Goal: Transaction & Acquisition: Purchase product/service

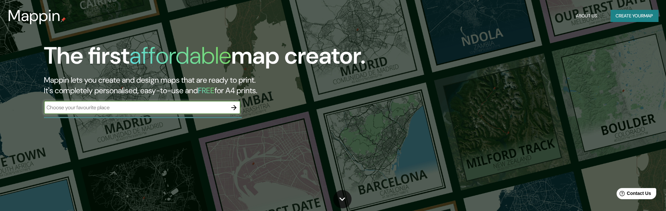
click at [139, 111] on input "text" at bounding box center [136, 108] width 184 height 8
type input "[GEOGRAPHIC_DATA]"
click at [233, 111] on icon "button" at bounding box center [234, 108] width 8 height 8
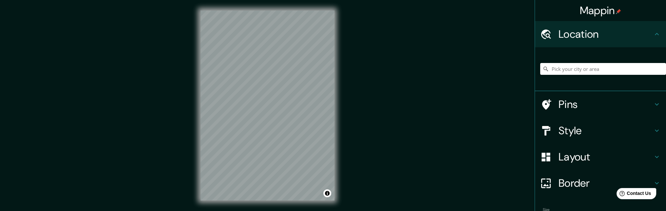
click at [338, 167] on div "© Mapbox © OpenStreetMap Improve this map" at bounding box center [267, 105] width 155 height 211
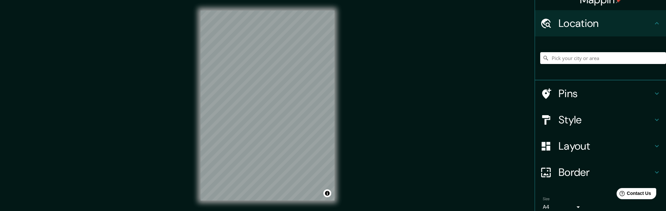
click at [633, 126] on h4 "Style" at bounding box center [606, 119] width 94 height 13
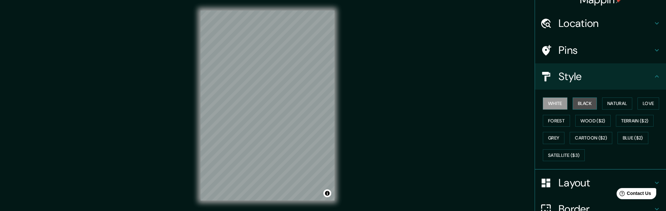
click at [589, 109] on button "Black" at bounding box center [585, 103] width 25 height 12
click at [621, 109] on button "Natural" at bounding box center [617, 103] width 30 height 12
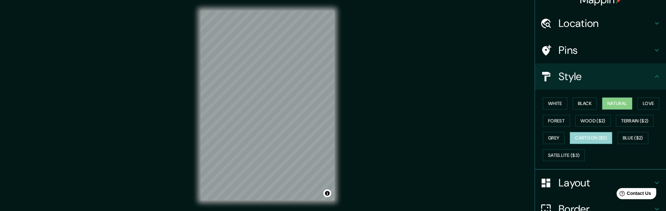
click at [570, 144] on button "Cartoon ($2)" at bounding box center [591, 138] width 43 height 12
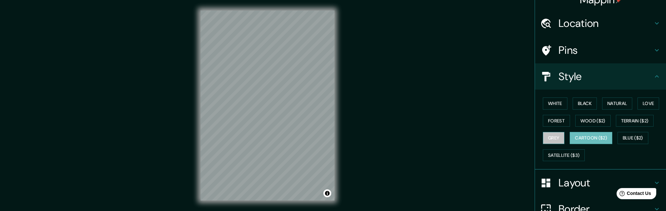
click at [565, 144] on button "Grey" at bounding box center [554, 138] width 22 height 12
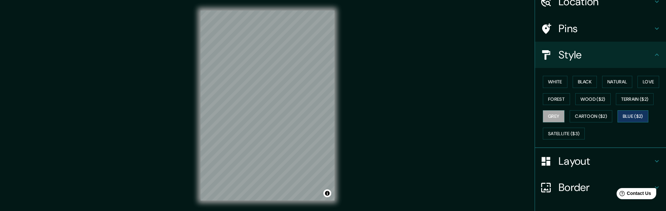
scroll to position [33, 0]
click at [564, 139] on button "Satellite ($3)" at bounding box center [564, 133] width 42 height 12
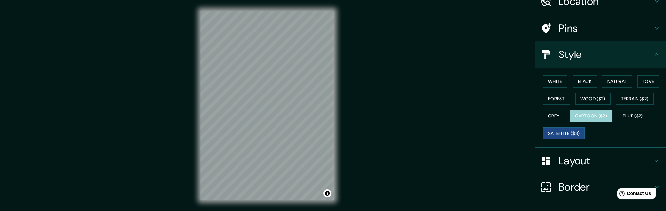
click at [570, 122] on button "Cartoon ($2)" at bounding box center [591, 116] width 43 height 12
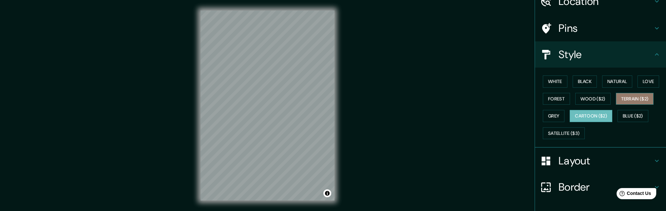
click at [616, 105] on button "Terrain ($2)" at bounding box center [635, 99] width 38 height 12
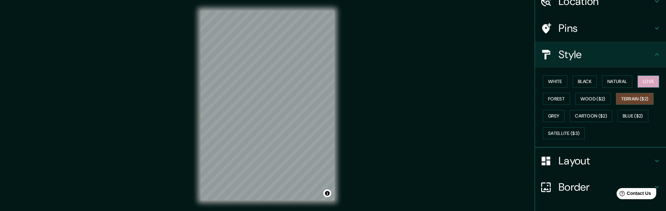
click at [638, 88] on button "Love" at bounding box center [649, 81] width 22 height 12
click at [570, 105] on button "Forest" at bounding box center [556, 99] width 27 height 12
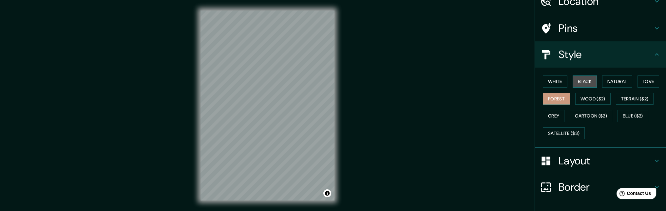
click at [588, 88] on button "Black" at bounding box center [585, 81] width 25 height 12
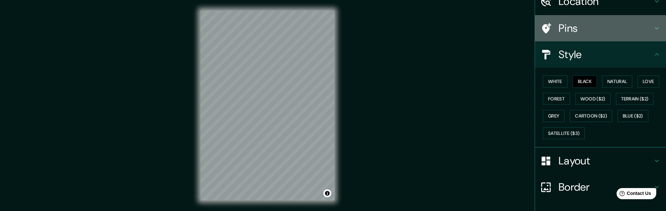
click at [597, 29] on h4 "Pins" at bounding box center [606, 28] width 94 height 13
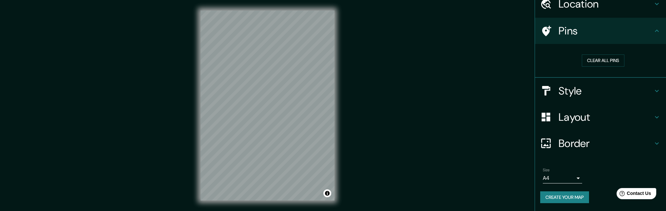
click at [560, 44] on div "Pins" at bounding box center [600, 31] width 131 height 26
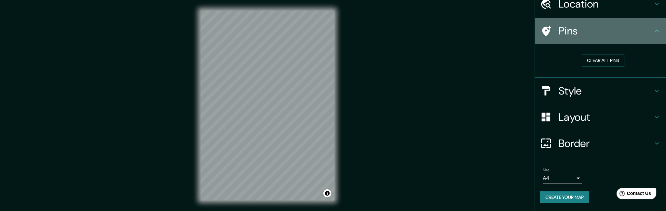
click at [544, 36] on icon at bounding box center [546, 31] width 9 height 10
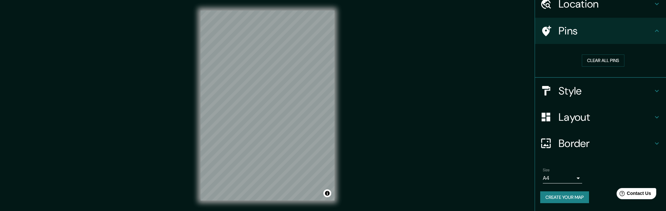
drag, startPoint x: 544, startPoint y: 39, endPoint x: 367, endPoint y: 35, distance: 177.4
click at [364, 34] on div "Mappin Location Pins Clear all pins Style Layout Border Choose a border. Hint :…" at bounding box center [333, 110] width 666 height 221
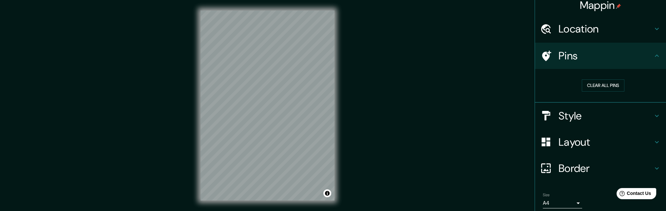
scroll to position [0, 0]
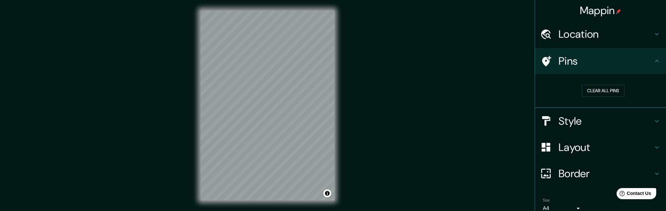
click at [638, 39] on h4 "Location" at bounding box center [606, 34] width 94 height 13
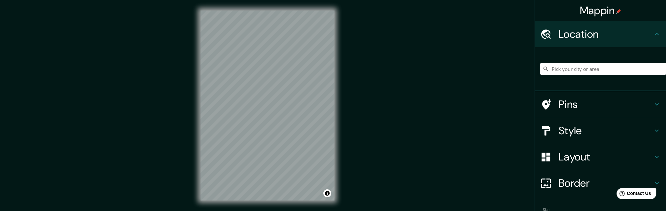
click at [578, 74] on input "Pick your city or area" at bounding box center [603, 69] width 126 height 12
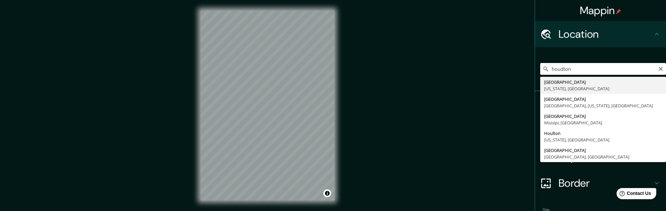
type input "[GEOGRAPHIC_DATA], [US_STATE], [GEOGRAPHIC_DATA]"
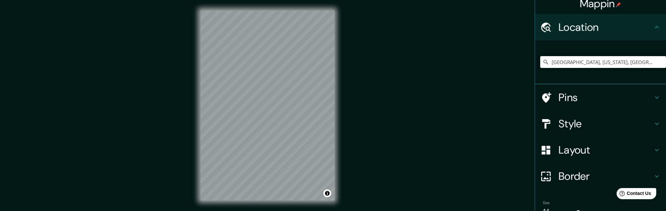
scroll to position [11, 0]
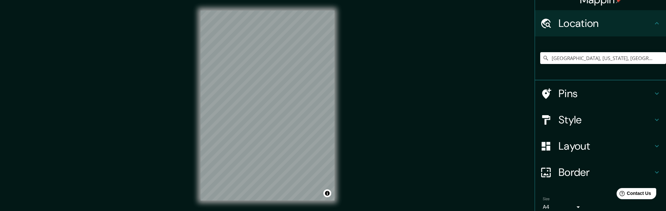
click at [584, 126] on h4 "Style" at bounding box center [606, 119] width 94 height 13
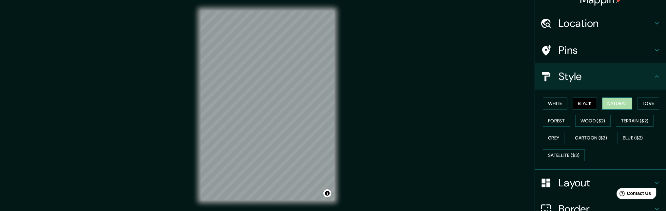
click at [621, 109] on button "Natural" at bounding box center [617, 103] width 30 height 12
click at [552, 109] on button "White" at bounding box center [555, 103] width 25 height 12
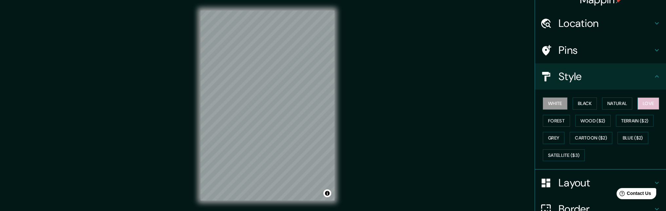
click at [638, 109] on button "Love" at bounding box center [649, 103] width 22 height 12
click at [611, 127] on button "Wood ($2)" at bounding box center [593, 121] width 35 height 12
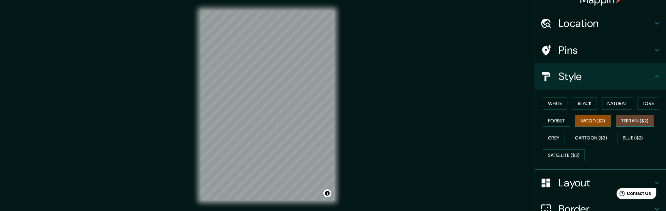
click at [616, 127] on button "Terrain ($2)" at bounding box center [635, 121] width 38 height 12
click at [565, 144] on button "Grey" at bounding box center [554, 138] width 22 height 12
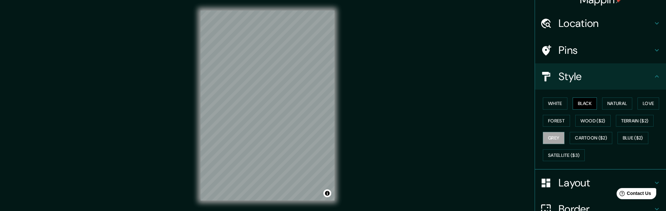
click at [587, 109] on button "Black" at bounding box center [585, 103] width 25 height 12
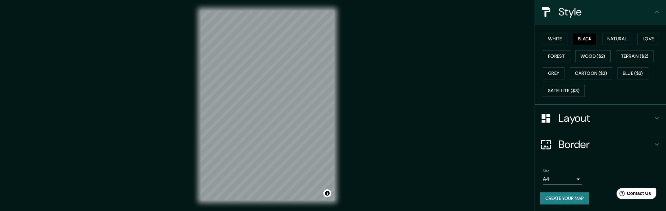
scroll to position [76, 0]
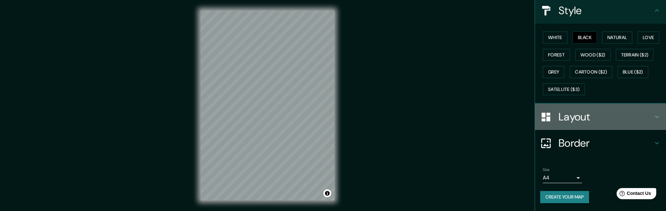
click at [591, 110] on h4 "Layout" at bounding box center [606, 116] width 94 height 13
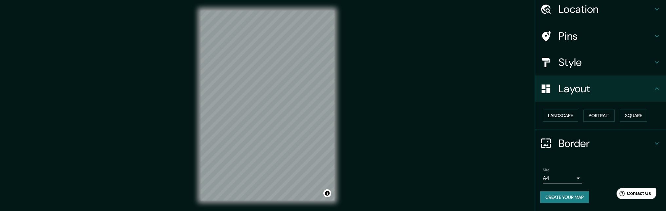
scroll to position [79, 0]
click at [599, 109] on button "Portrait" at bounding box center [599, 115] width 31 height 12
click at [565, 109] on button "Landscape" at bounding box center [560, 115] width 35 height 12
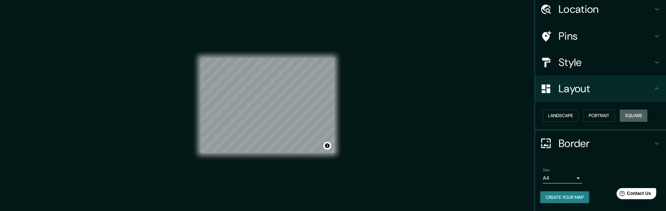
click at [620, 109] on button "Square" at bounding box center [634, 115] width 28 height 12
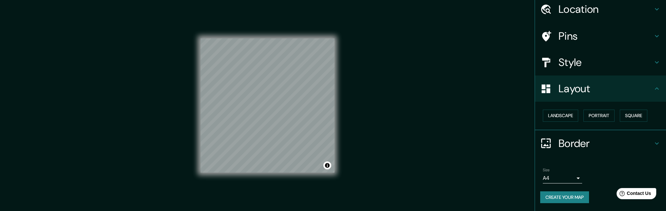
click at [556, 107] on div "Landscape [GEOGRAPHIC_DATA]" at bounding box center [603, 115] width 126 height 17
click at [556, 109] on button "Landscape" at bounding box center [560, 115] width 35 height 12
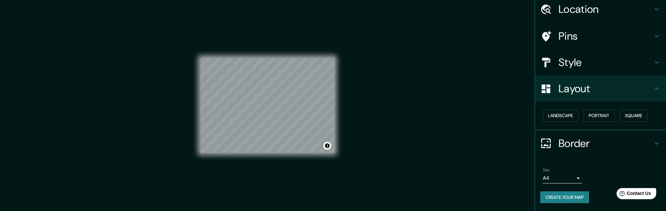
click at [598, 142] on h4 "Border" at bounding box center [606, 143] width 94 height 13
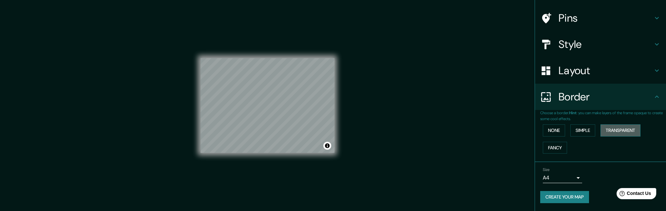
click at [615, 129] on button "Transparent" at bounding box center [621, 130] width 40 height 12
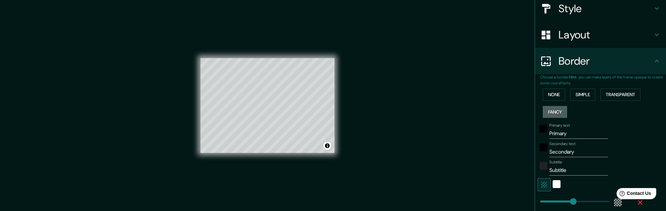
click at [552, 118] on button "Fancy" at bounding box center [555, 112] width 24 height 12
click at [584, 101] on button "Simple" at bounding box center [583, 94] width 25 height 12
click at [548, 101] on button "None" at bounding box center [554, 94] width 22 height 12
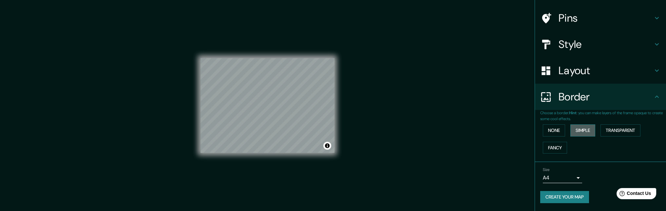
click at [584, 126] on button "Simple" at bounding box center [583, 130] width 25 height 12
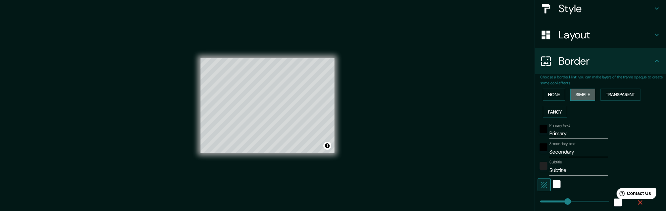
click at [581, 101] on button "Simple" at bounding box center [583, 94] width 25 height 12
type input "164"
type input "33"
click at [582, 101] on button "Simple" at bounding box center [583, 94] width 25 height 12
type input "164"
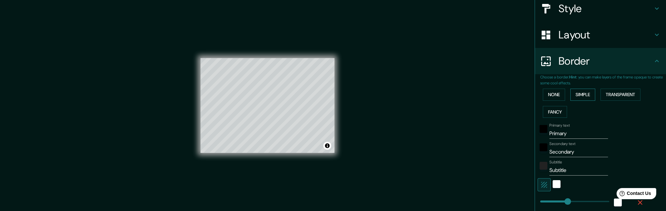
type input "33"
click at [622, 101] on button "Transparent" at bounding box center [621, 94] width 40 height 12
click at [576, 139] on input "Primary" at bounding box center [579, 133] width 59 height 10
type input "Primar"
type input "196"
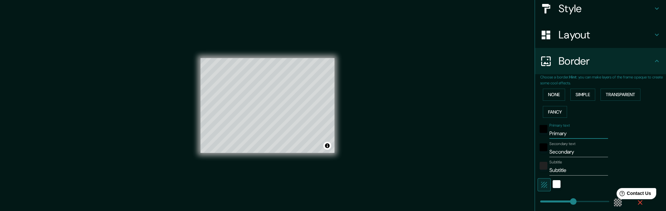
type input "33"
type input "P"
type input "196"
type input "33"
type input "m"
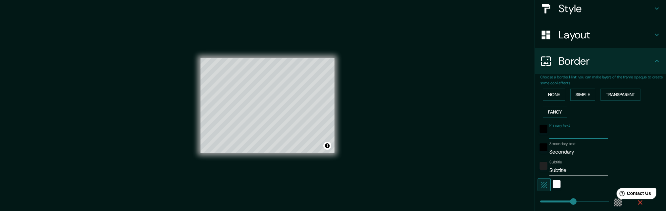
type input "196"
type input "33"
type input "mc"
type input "196"
type input "33"
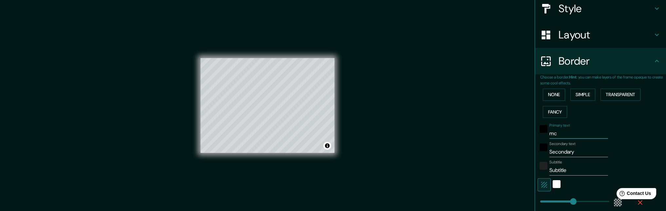
type input "mcs"
type input "196"
type input "33"
type input "mcso"
type input "196"
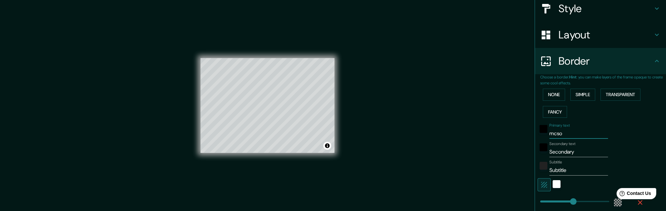
type input "33"
type input "mcsol"
type input "196"
type input "33"
type input "mcsolu"
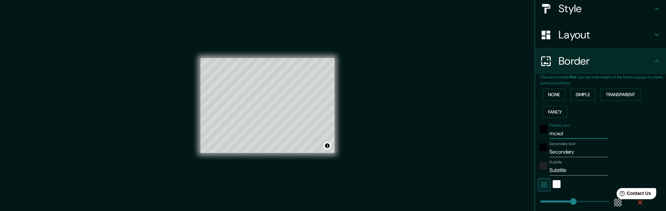
type input "196"
type input "33"
type input "mcsoluc"
type input "196"
type input "33"
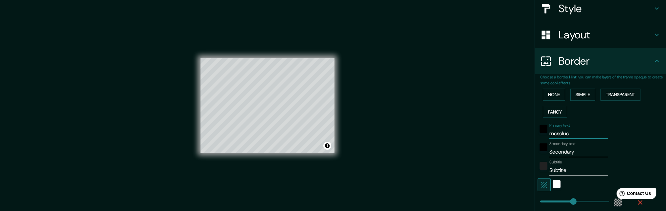
type input "mcsoluci"
type input "196"
type input "33"
type input "mcsolucio"
type input "196"
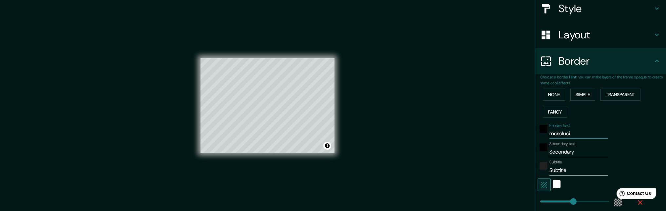
type input "33"
type input "mcsolucion"
type input "196"
type input "33"
type input "mcsolucio"
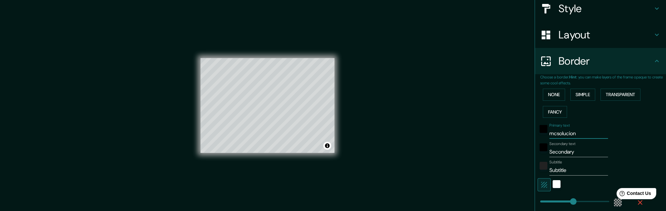
type input "196"
type input "33"
type input "mcsoluci"
type input "196"
type input "33"
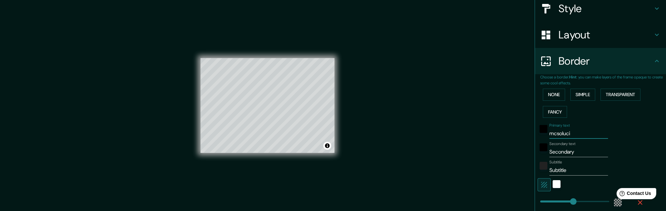
type input "mcsoluc"
type input "196"
type input "33"
type input "mcsolu"
type input "196"
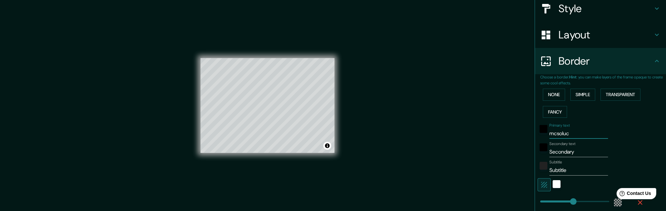
type input "33"
type input "mcsolut"
type input "196"
type input "33"
type input "mcsoluti"
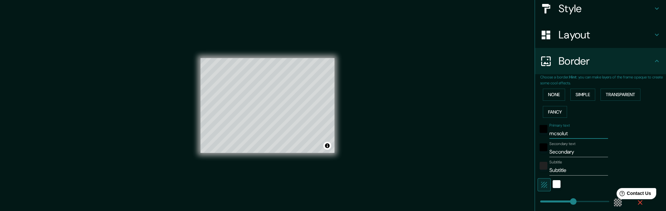
type input "196"
type input "33"
type input "mcsolutio"
type input "196"
type input "33"
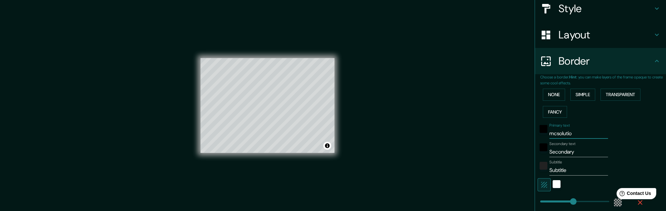
type input "mcsolutios"
type input "196"
type input "33"
click at [582, 139] on input "mcsolutios" at bounding box center [579, 133] width 59 height 10
type input "mcsolutio"
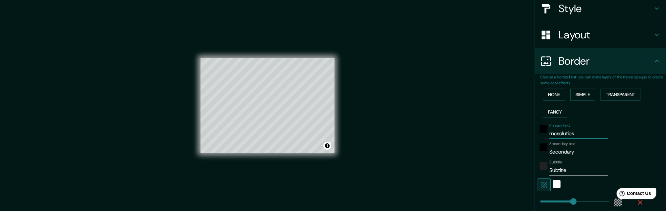
type input "196"
type input "33"
type input "mcsolution"
type input "196"
type input "33"
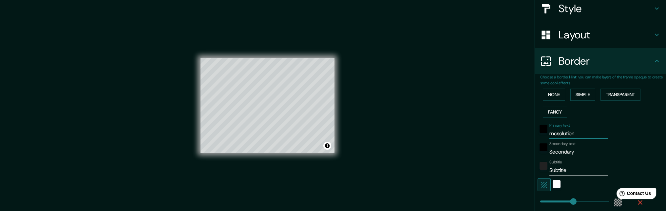
type input "mcsolutions"
type input "196"
type input "33"
type input "mcsolution"
type input "196"
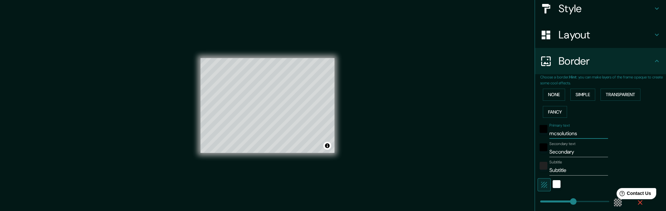
type input "33"
click at [556, 139] on input "mcsolution" at bounding box center [579, 133] width 59 height 10
click at [554, 139] on input "mcsolution" at bounding box center [579, 133] width 59 height 10
type input "msolution"
type input "196"
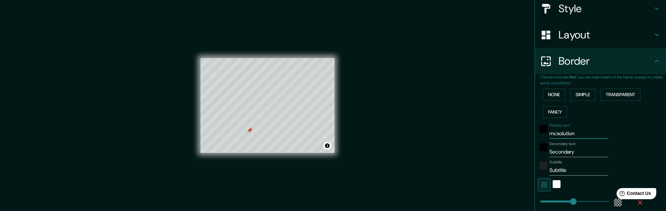
type input "33"
type input "solution"
type input "196"
type input "33"
type input "olution"
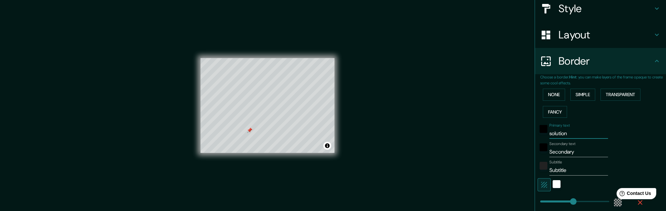
type input "196"
type input "33"
type input "n"
type input "196"
type input "33"
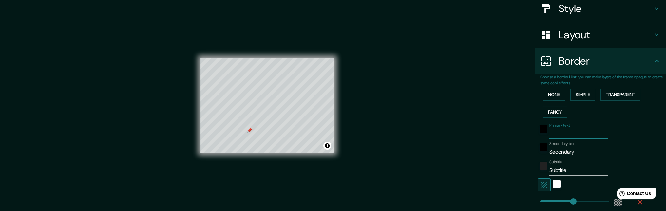
type input "m"
type input "196"
type input "33"
type input "196"
type input "33"
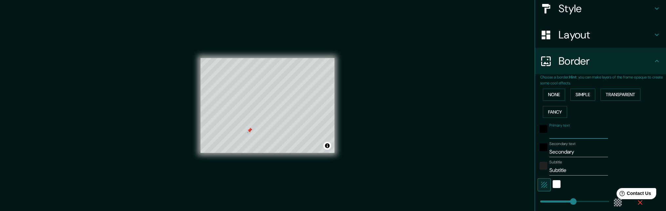
type input "M"
type input "196"
type input "33"
type input "Mc"
type input "196"
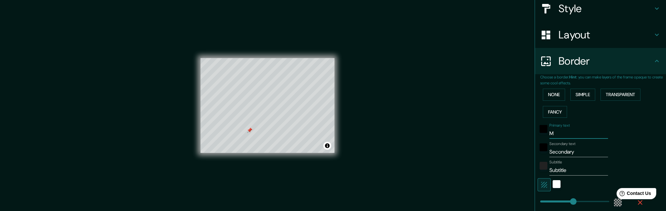
type input "33"
type input "McS"
type input "196"
type input "33"
type input "McSO"
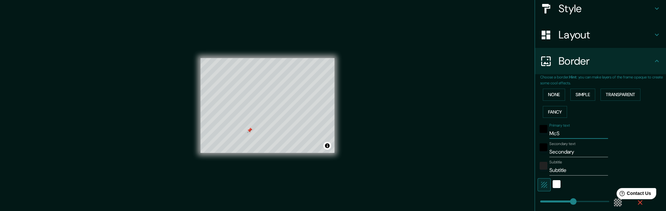
type input "196"
type input "33"
type input "McSOL"
type input "196"
type input "33"
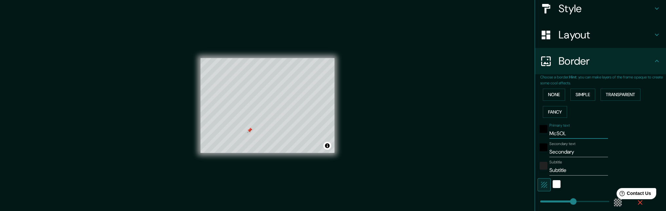
type input "McSOLU"
type input "196"
type input "33"
type input "McSOLUT"
type input "196"
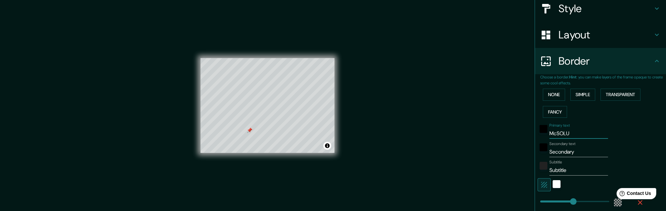
type input "33"
type input "McSOLUTI"
type input "196"
type input "33"
type input "McSOLUTIO"
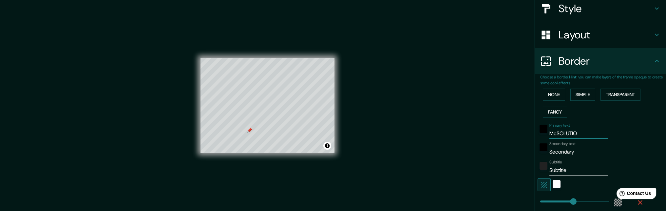
type input "196"
type input "33"
type input "McSOLUTION"
type input "196"
type input "33"
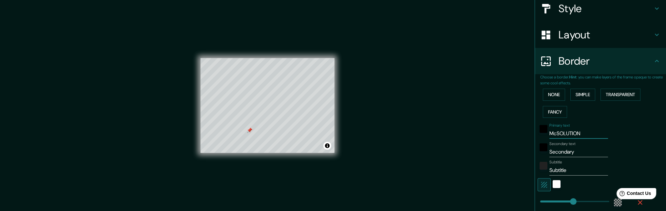
type input "McSOLUTIONS"
type input "196"
type input "33"
type input "McSOLUTIONS"
click at [580, 157] on input "Secondary" at bounding box center [579, 152] width 59 height 10
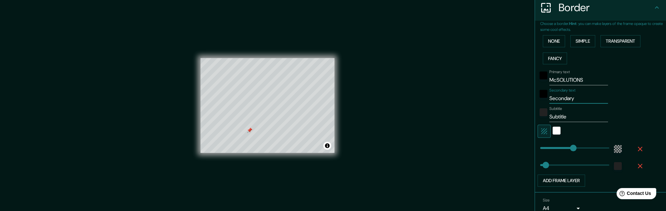
scroll to position [144, 0]
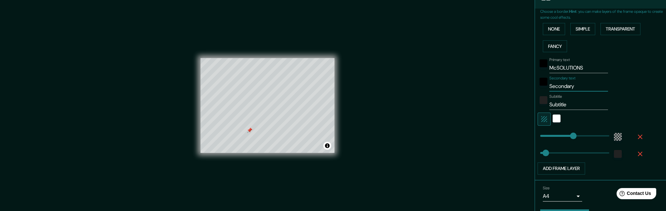
click at [575, 110] on input "Subtitle" at bounding box center [579, 104] width 59 height 10
drag, startPoint x: 250, startPoint y: 130, endPoint x: 248, endPoint y: 109, distance: 21.0
click at [248, 109] on div at bounding box center [248, 109] width 5 height 5
click at [248, 112] on div at bounding box center [248, 109] width 5 height 5
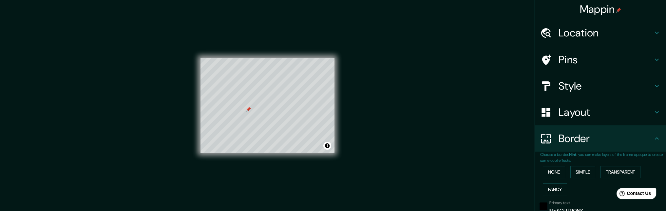
scroll to position [0, 0]
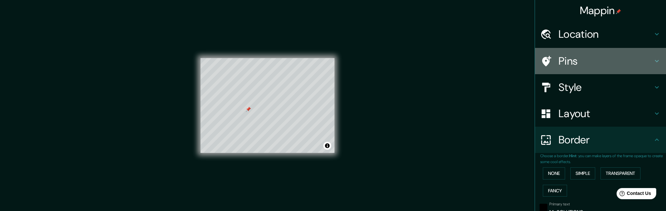
click at [573, 68] on h4 "Pins" at bounding box center [606, 60] width 94 height 13
type input "196"
type input "33"
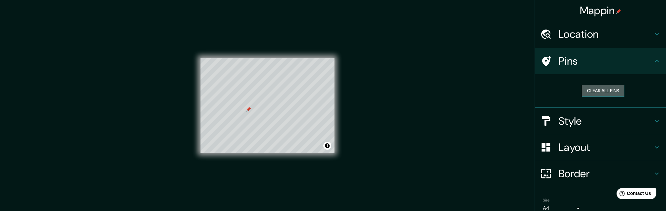
click at [601, 97] on button "Clear all pins" at bounding box center [603, 91] width 43 height 12
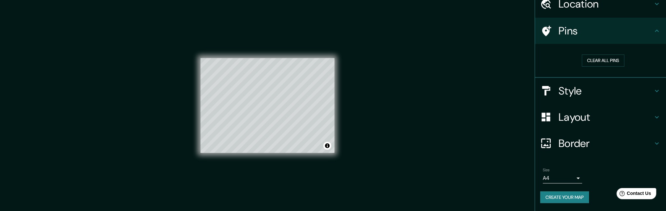
scroll to position [44, 0]
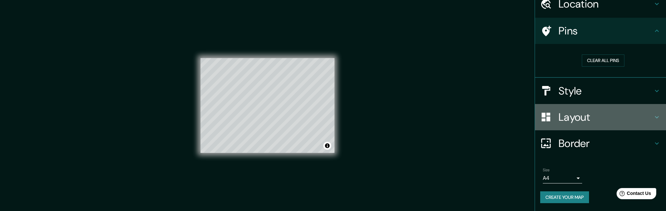
click at [576, 124] on h4 "Layout" at bounding box center [606, 116] width 94 height 13
type input "196"
type input "33"
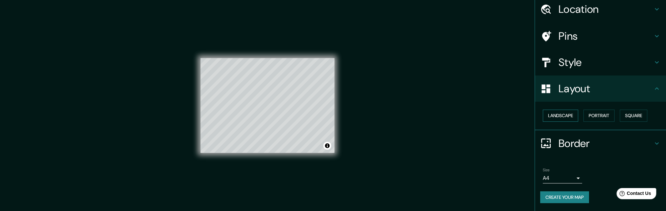
click at [558, 121] on button "Landscape" at bounding box center [560, 115] width 35 height 12
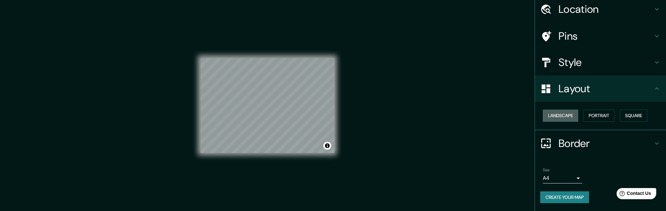
click at [558, 121] on button "Landscape" at bounding box center [560, 115] width 35 height 12
click at [603, 122] on button "Portrait" at bounding box center [599, 115] width 31 height 12
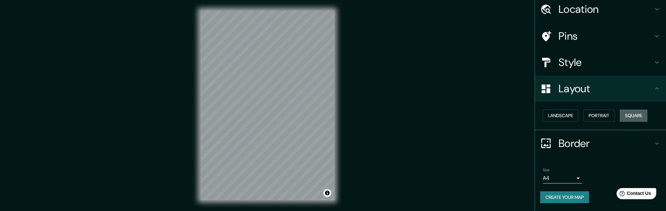
click at [620, 122] on button "Square" at bounding box center [634, 115] width 28 height 12
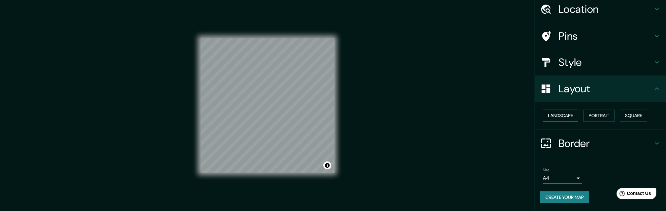
click at [557, 118] on button "Landscape" at bounding box center [560, 115] width 35 height 12
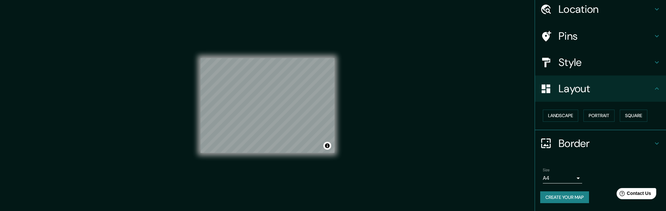
scroll to position [17, 0]
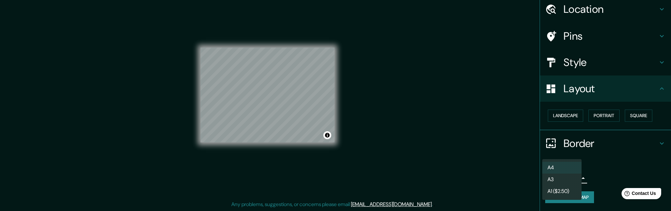
click at [568, 175] on body "Mappin Location [GEOGRAPHIC_DATA], [US_STATE], [GEOGRAPHIC_DATA] Pins Style Lay…" at bounding box center [335, 95] width 671 height 211
click at [553, 183] on li "A3" at bounding box center [561, 179] width 39 height 12
type input "a4"
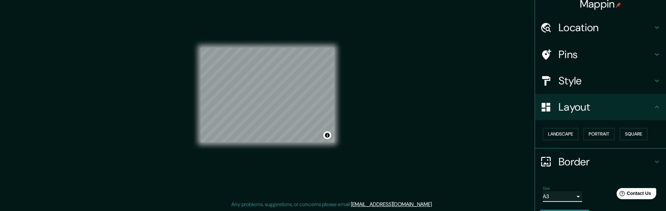
scroll to position [0, 0]
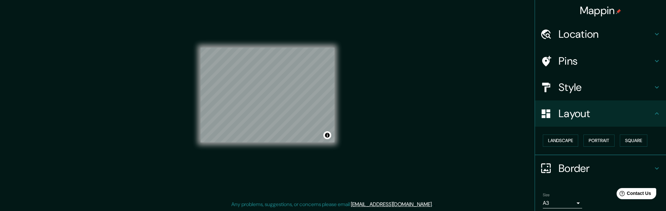
click at [192, 30] on div "© Mapbox © OpenStreetMap Improve this map" at bounding box center [267, 95] width 155 height 211
click at [596, 94] on h4 "Style" at bounding box center [606, 87] width 94 height 13
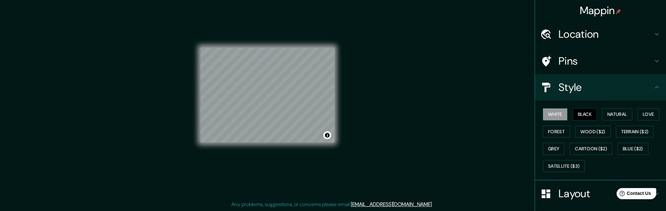
click at [554, 120] on button "White" at bounding box center [555, 114] width 25 height 12
click at [626, 120] on button "Natural" at bounding box center [617, 114] width 30 height 12
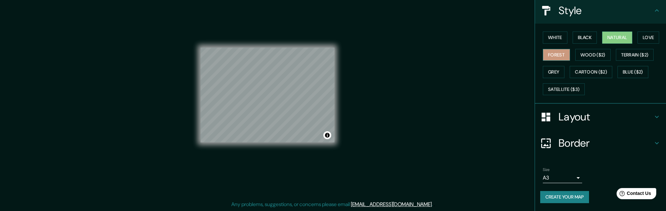
scroll to position [81, 0]
click at [582, 44] on button "Black" at bounding box center [585, 37] width 25 height 12
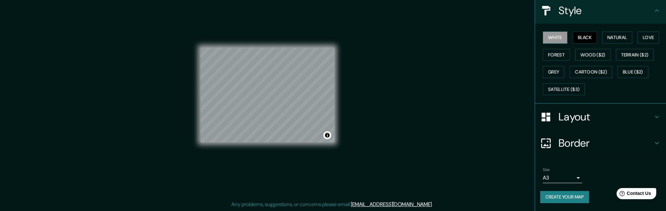
click at [555, 44] on button "White" at bounding box center [555, 37] width 25 height 12
click at [638, 44] on button "Love" at bounding box center [649, 37] width 22 height 12
click at [570, 61] on button "Forest" at bounding box center [556, 55] width 27 height 12
click at [581, 44] on button "Black" at bounding box center [585, 37] width 25 height 12
click at [565, 78] on button "Grey" at bounding box center [554, 72] width 22 height 12
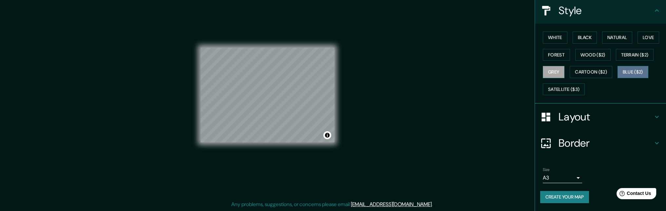
click at [618, 78] on button "Blue ($2)" at bounding box center [633, 72] width 31 height 12
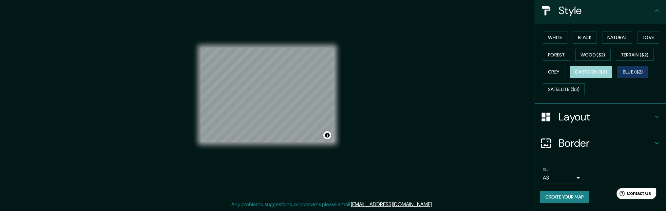
click at [577, 78] on button "Cartoon ($2)" at bounding box center [591, 72] width 43 height 12
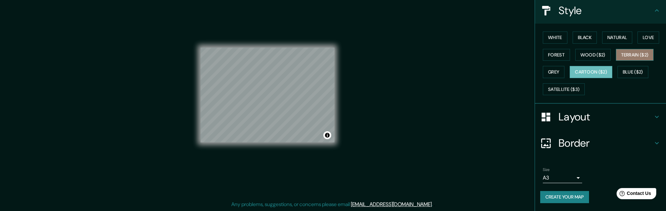
click at [616, 61] on button "Terrain ($2)" at bounding box center [635, 55] width 38 height 12
click at [611, 97] on div "White Black Natural Love Forest Wood ($2) Terrain ($2) Grey Cartoon ($2) Blue (…" at bounding box center [603, 63] width 126 height 69
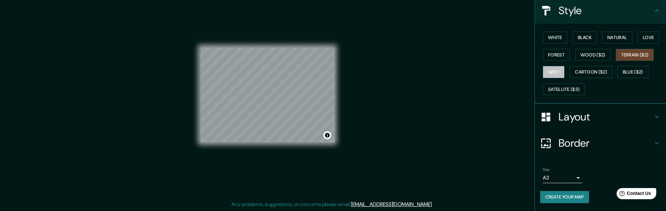
click at [565, 78] on button "Grey" at bounding box center [554, 72] width 22 height 12
click at [589, 44] on button "Black" at bounding box center [585, 37] width 25 height 12
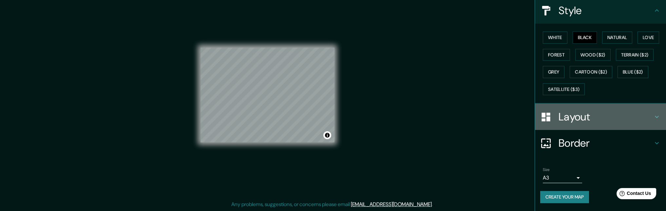
click at [617, 110] on h4 "Layout" at bounding box center [606, 116] width 94 height 13
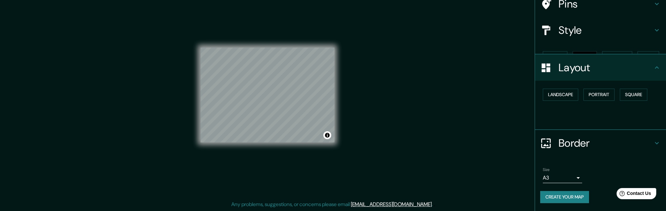
scroll to position [79, 0]
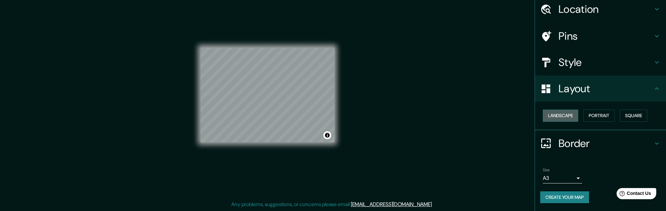
click at [565, 109] on button "Landscape" at bounding box center [560, 115] width 35 height 12
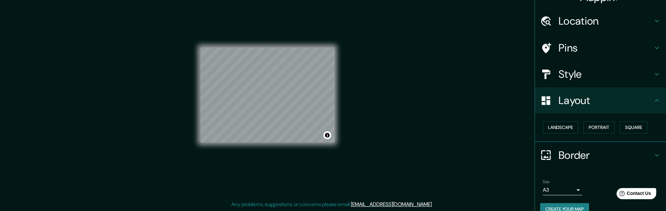
click at [577, 81] on h4 "Style" at bounding box center [606, 74] width 94 height 13
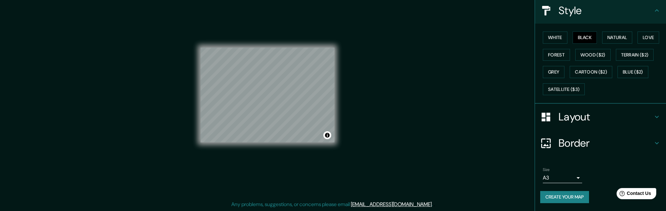
click at [598, 149] on h4 "Border" at bounding box center [606, 142] width 94 height 13
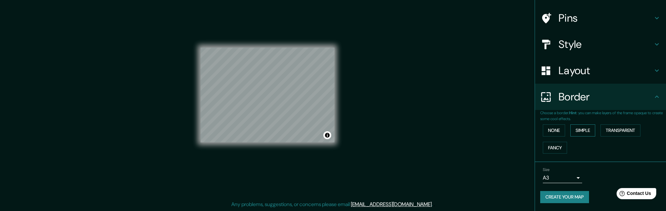
scroll to position [83, 0]
click at [589, 124] on button "Simple" at bounding box center [583, 130] width 25 height 12
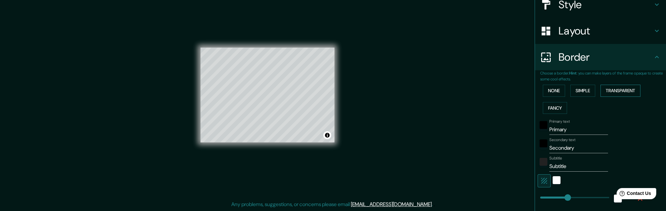
click at [623, 97] on button "Transparent" at bounding box center [621, 91] width 40 height 12
click at [569, 135] on input "Primary" at bounding box center [579, 129] width 59 height 10
type input "Primar"
type input "196"
type input "33"
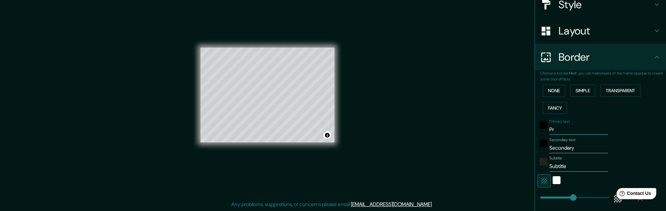
type input "P"
type input "196"
type input "33"
type input "M"
type input "196"
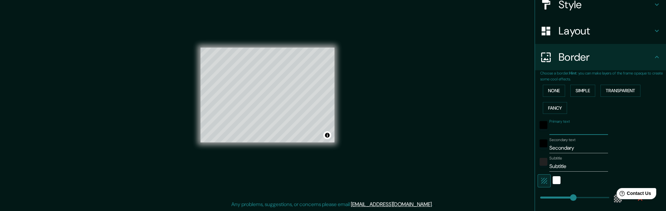
type input "33"
type input "Mc"
type input "196"
type input "33"
type input "McS"
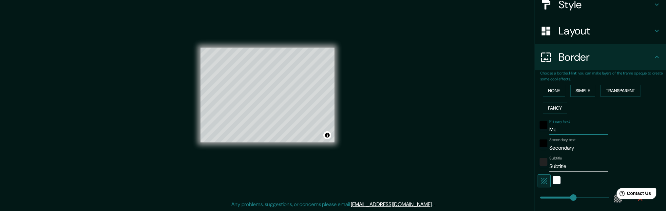
type input "196"
type input "33"
type input "McSO"
type input "196"
type input "33"
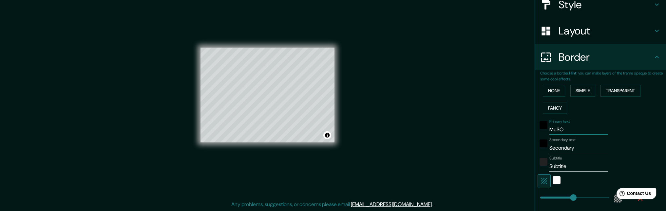
type input "McSOL"
type input "196"
type input "33"
type input "McSOLU"
type input "196"
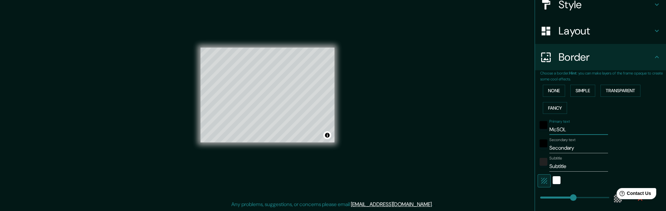
type input "33"
type input "McSOLUT"
type input "196"
type input "33"
type input "McSOLUTI"
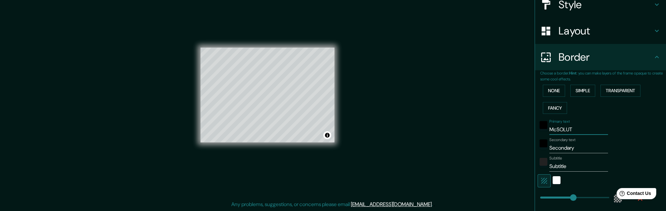
type input "196"
type input "33"
type input "McSOLUTIO"
type input "196"
type input "33"
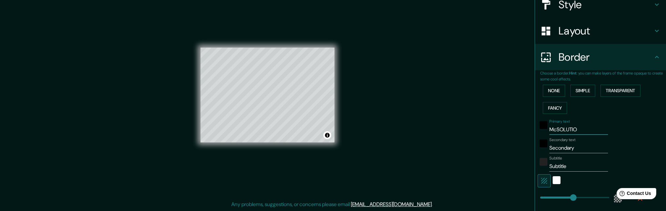
type input "McSOLUTION"
type input "196"
type input "33"
type input "McSOLUTION"
click at [578, 153] on input "Secondary" at bounding box center [579, 148] width 59 height 10
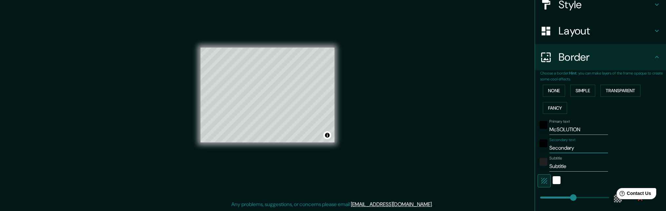
type input "Secondar"
type input "196"
type input "33"
type input "Seconda"
type input "196"
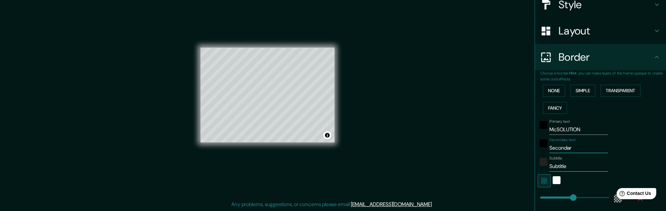
type input "33"
type input "Second"
type input "196"
type input "33"
type input "Secon"
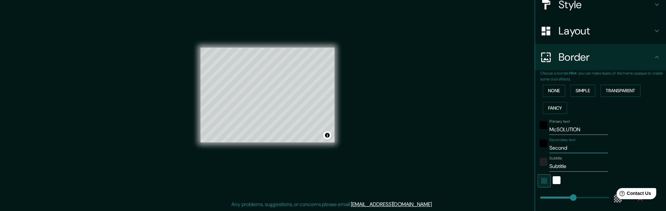
type input "196"
type input "33"
type input "Seco"
type input "196"
type input "33"
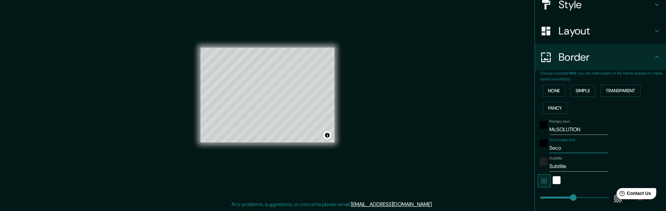
type input "Sec"
type input "196"
type input "33"
type input "Se"
type input "196"
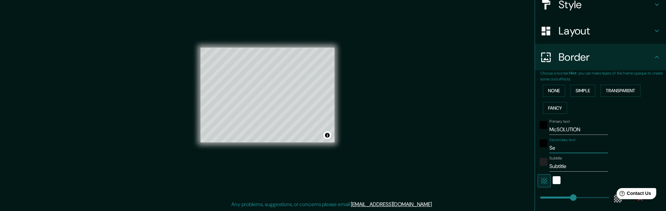
type input "33"
type input "S"
type input "196"
type input "33"
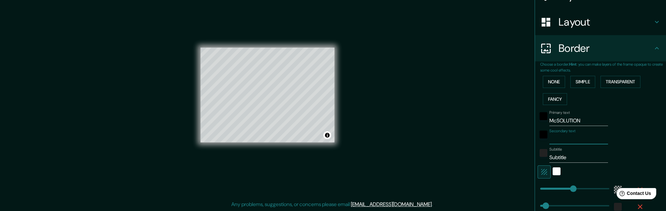
scroll to position [104, 0]
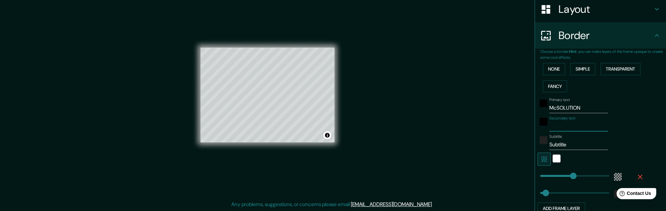
paste input ""Multiservice""
click at [443, 145] on div "Mappin Location [GEOGRAPHIC_DATA], [US_STATE], [GEOGRAPHIC_DATA] Pins Style Lay…" at bounding box center [333, 100] width 666 height 221
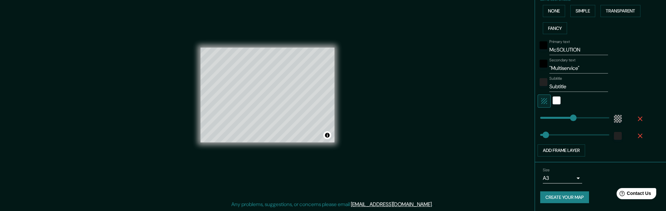
scroll to position [181, 0]
click at [561, 92] on input "Subtitle" at bounding box center [579, 86] width 59 height 10
click at [582, 92] on input "Subtitle" at bounding box center [579, 86] width 59 height 10
paste input "Your problem, our solution."
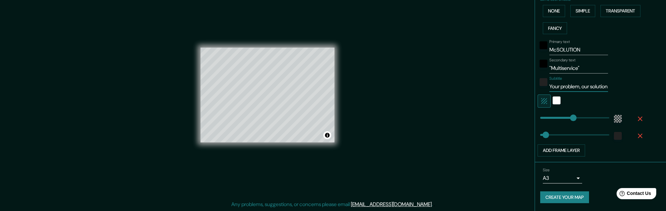
click at [428, 87] on div "Mappin Location [GEOGRAPHIC_DATA], [US_STATE], [GEOGRAPHIC_DATA] Pins Style Lay…" at bounding box center [333, 100] width 666 height 221
click at [447, 95] on div "Mappin Location [GEOGRAPHIC_DATA], [US_STATE], [GEOGRAPHIC_DATA] Pins Style Lay…" at bounding box center [333, 100] width 666 height 221
click at [326, 131] on button "Toggle attribution" at bounding box center [328, 135] width 8 height 8
click at [325, 131] on button "Toggle attribution" at bounding box center [328, 135] width 8 height 8
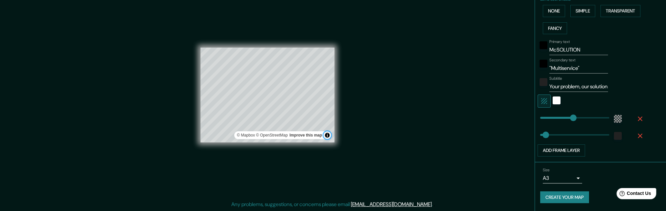
click at [325, 131] on button "Toggle attribution" at bounding box center [328, 135] width 8 height 8
click at [421, 132] on div "Mappin Location [GEOGRAPHIC_DATA], [US_STATE], [GEOGRAPHIC_DATA] Pins Style Lay…" at bounding box center [333, 100] width 666 height 221
drag, startPoint x: 569, startPoint y: 111, endPoint x: 546, endPoint y: 117, distance: 23.0
drag, startPoint x: 545, startPoint y: 113, endPoint x: 541, endPoint y: 113, distance: 3.9
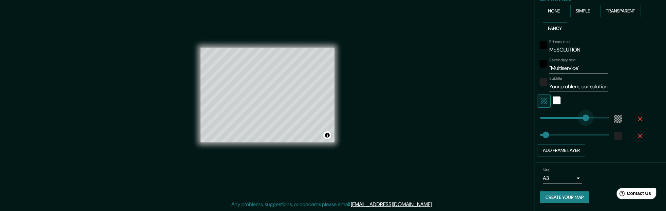
drag, startPoint x: 541, startPoint y: 113, endPoint x: 581, endPoint y: 115, distance: 39.4
drag, startPoint x: 542, startPoint y: 130, endPoint x: 549, endPoint y: 127, distance: 7.9
drag, startPoint x: 549, startPoint y: 127, endPoint x: 557, endPoint y: 126, distance: 7.9
drag, startPoint x: 557, startPoint y: 126, endPoint x: 538, endPoint y: 130, distance: 20.1
click at [425, 97] on div "Mappin Location [GEOGRAPHIC_DATA], [US_STATE], [GEOGRAPHIC_DATA] Pins Style Lay…" at bounding box center [333, 100] width 666 height 221
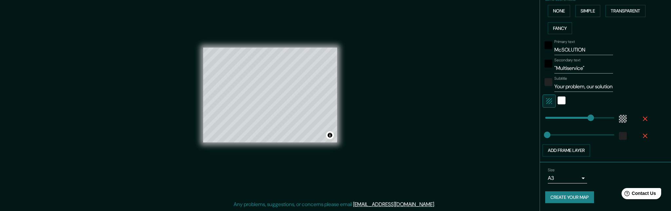
click at [572, 177] on body "Mappin Location [GEOGRAPHIC_DATA], [US_STATE], [GEOGRAPHIC_DATA] Pins Style Lay…" at bounding box center [335, 95] width 671 height 211
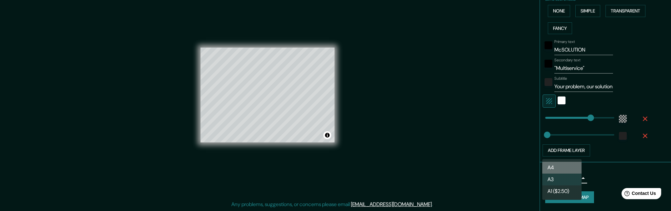
click at [561, 168] on li "A4" at bounding box center [561, 168] width 39 height 12
click at [571, 175] on body "Mappin Location [GEOGRAPHIC_DATA], [US_STATE], [GEOGRAPHIC_DATA] Pins Style Lay…" at bounding box center [335, 95] width 671 height 211
click at [556, 165] on li "A4" at bounding box center [561, 168] width 39 height 12
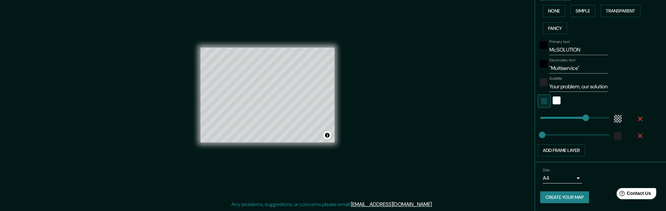
click at [601, 175] on div "Size A4 single" at bounding box center [600, 175] width 121 height 21
drag, startPoint x: 447, startPoint y: 86, endPoint x: 397, endPoint y: 79, distance: 49.9
click at [445, 88] on div "Mappin Location [GEOGRAPHIC_DATA], [US_STATE], [GEOGRAPHIC_DATA] Pins Style Lay…" at bounding box center [333, 100] width 666 height 221
drag, startPoint x: 404, startPoint y: 85, endPoint x: 412, endPoint y: 89, distance: 8.5
click at [406, 87] on div "Mappin Location [GEOGRAPHIC_DATA], [US_STATE], [GEOGRAPHIC_DATA] Pins Style Lay…" at bounding box center [333, 100] width 666 height 221
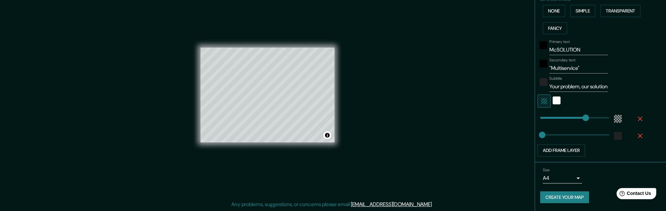
drag, startPoint x: 314, startPoint y: 48, endPoint x: 310, endPoint y: 41, distance: 8.1
click at [310, 41] on div "© Mapbox © OpenStreetMap Improve this map" at bounding box center [268, 95] width 134 height 190
click at [406, 62] on div "Mappin Location [GEOGRAPHIC_DATA], [US_STATE], [GEOGRAPHIC_DATA] Pins Style Lay…" at bounding box center [333, 100] width 666 height 221
click at [563, 200] on button "Create your map" at bounding box center [564, 197] width 49 height 12
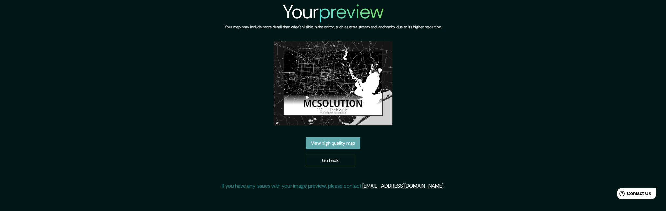
click at [349, 149] on link "View high quality map" at bounding box center [333, 143] width 55 height 12
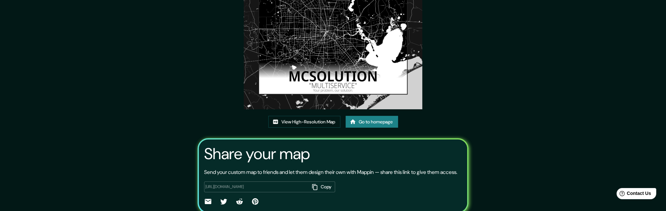
scroll to position [46, 0]
click at [305, 128] on link "View High-Resolution Map" at bounding box center [304, 122] width 72 height 12
